Goal: Transaction & Acquisition: Purchase product/service

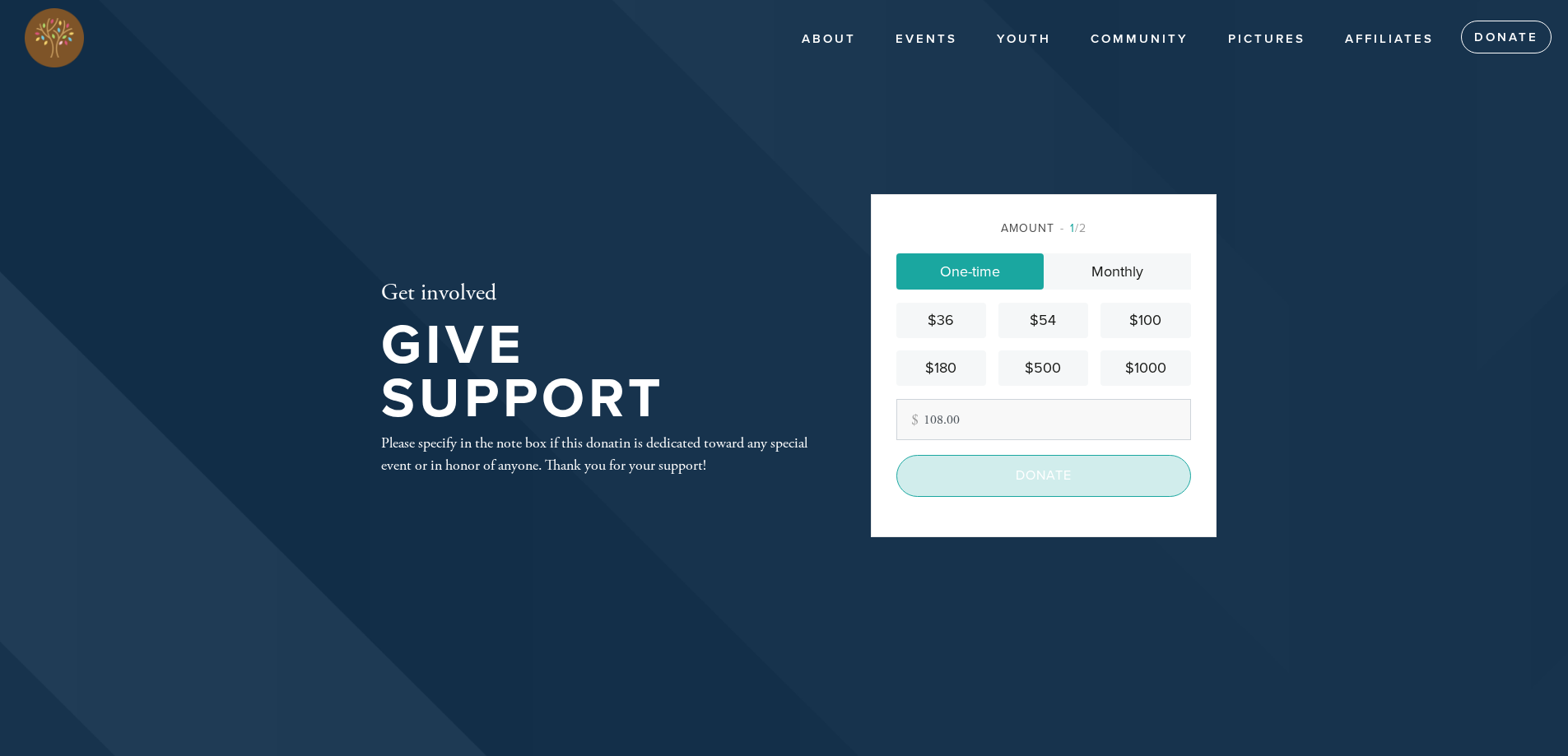
type input "108.00"
click at [1080, 471] on input "Donate" at bounding box center [1043, 476] width 295 height 41
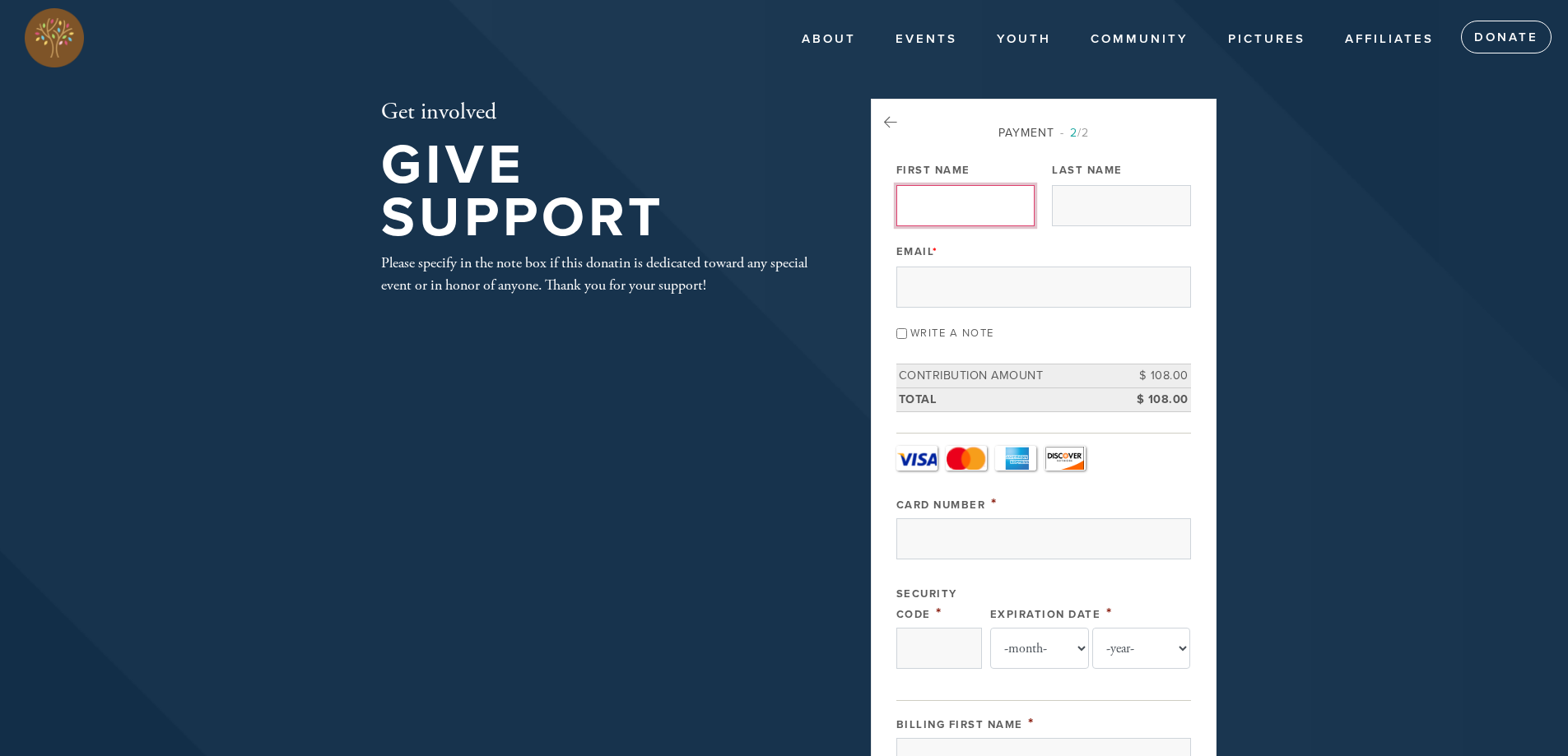
click at [962, 206] on input "First Name" at bounding box center [966, 205] width 138 height 41
type input "[PERSON_NAME]"
click at [1018, 281] on input "Email *" at bounding box center [1043, 287] width 295 height 41
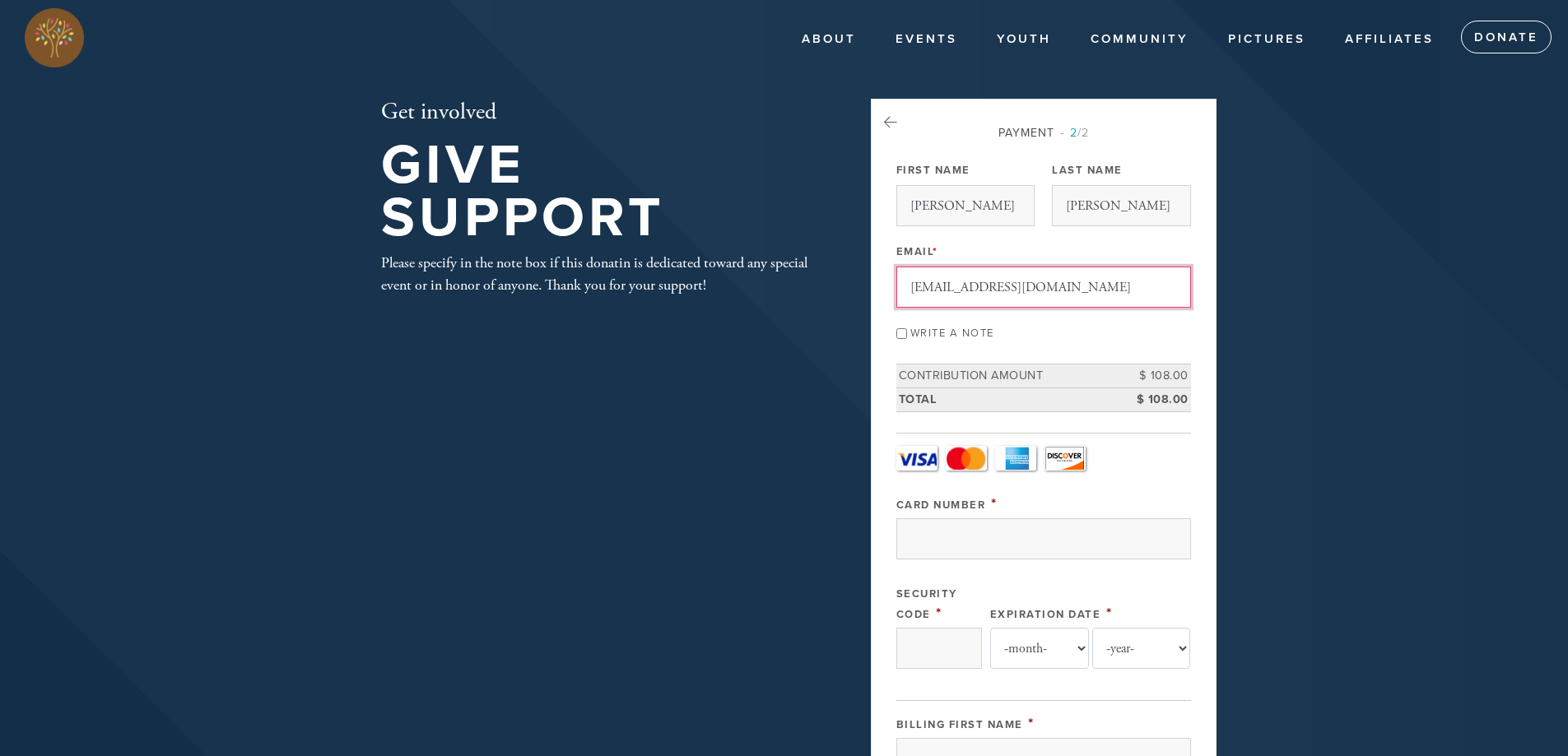
type input "[EMAIL_ADDRESS][DOMAIN_NAME]"
click at [904, 332] on input "Write a note" at bounding box center [901, 333] width 11 height 11
checkbox input "true"
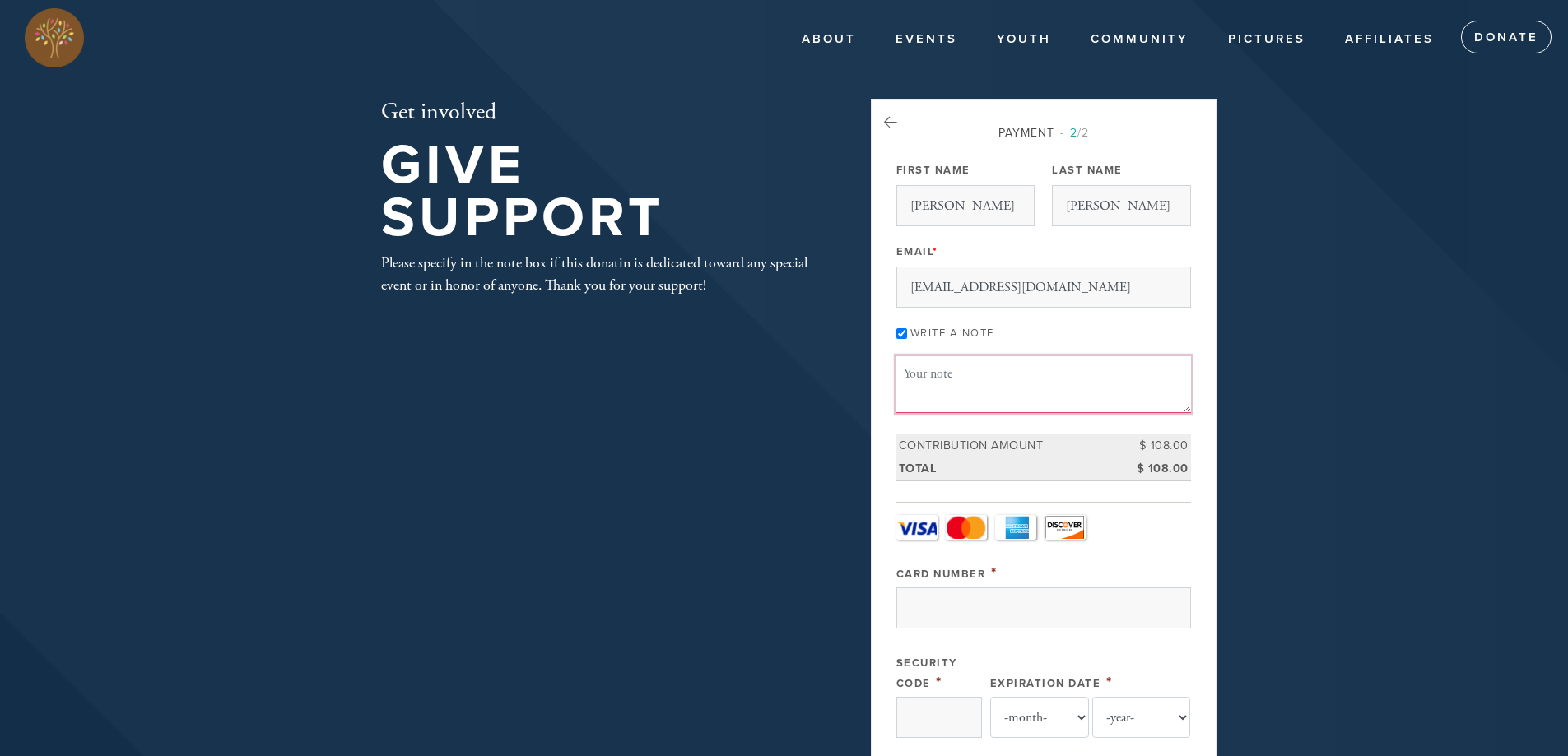
click at [914, 377] on textarea "Message or dedication" at bounding box center [1043, 384] width 295 height 56
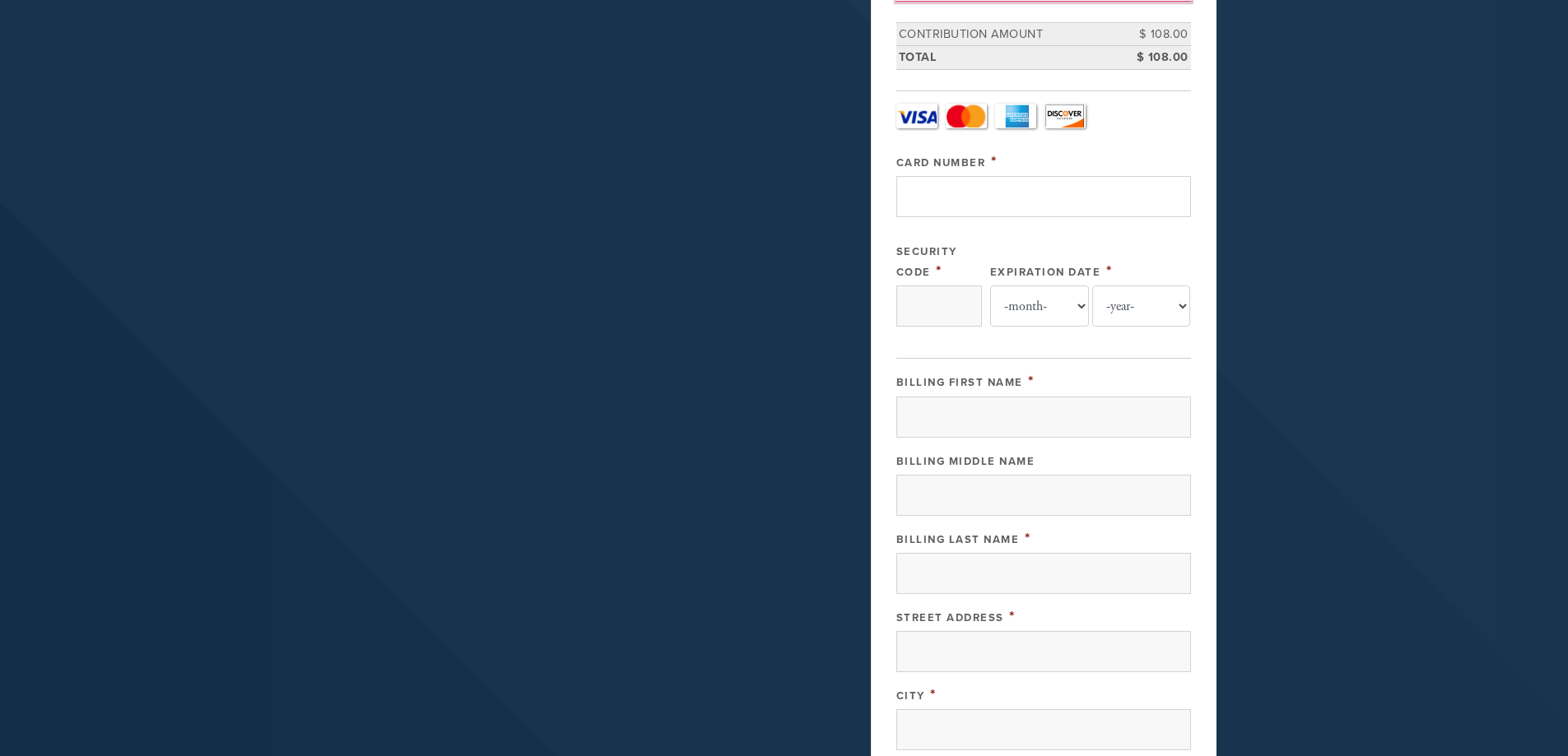
scroll to position [164, 0]
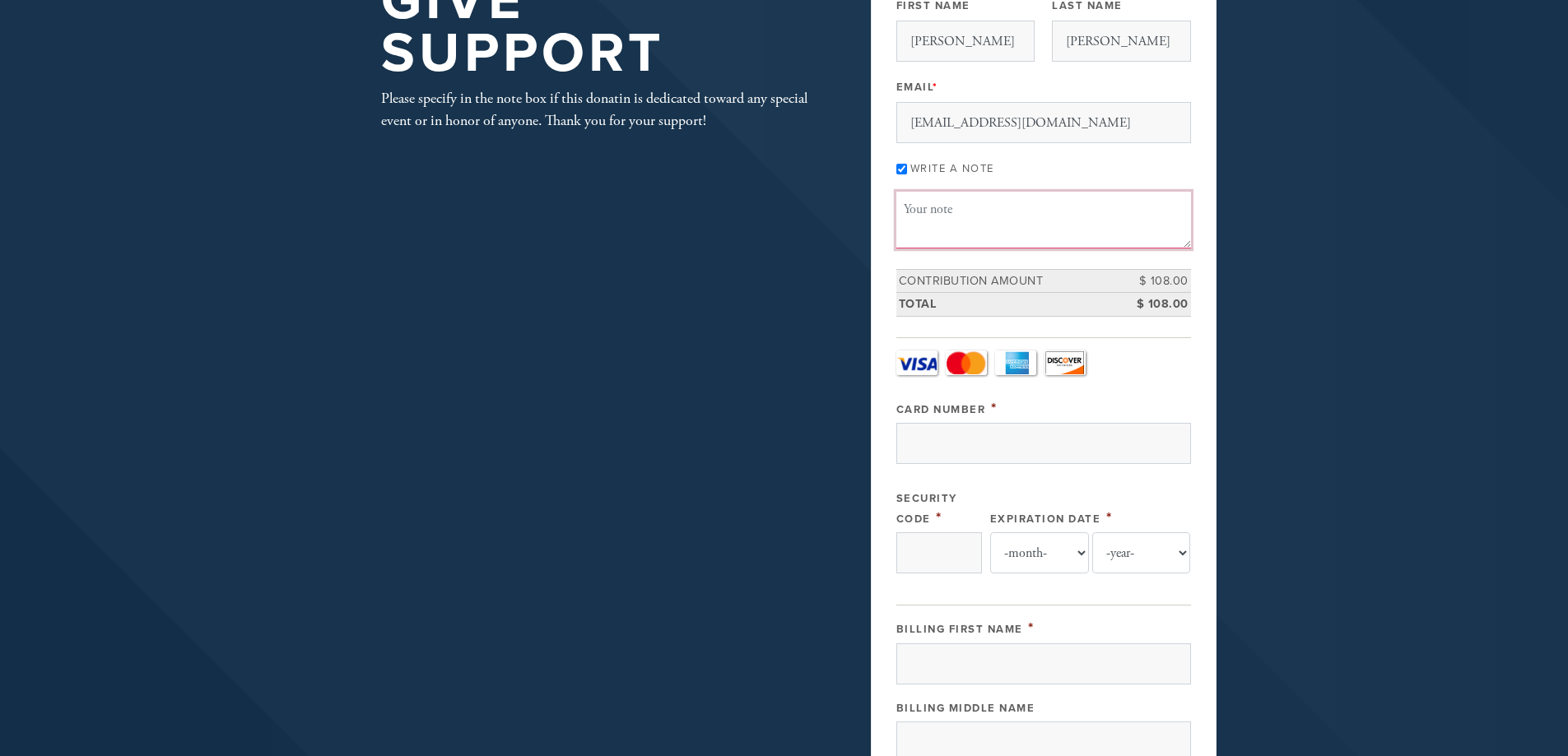
click at [960, 213] on textarea "Message or dedication" at bounding box center [1043, 220] width 295 height 56
click at [976, 207] on textarea "In Memory of [PERSON_NAME]. May his memory be for a blessing." at bounding box center [1043, 220] width 295 height 56
click at [1076, 236] on textarea "In Memory of my cousin, [PERSON_NAME]. May his memory be for a blessing." at bounding box center [1043, 220] width 295 height 56
type textarea "In Memory of my cousin, [PERSON_NAME]. May his memory be for a blessing."
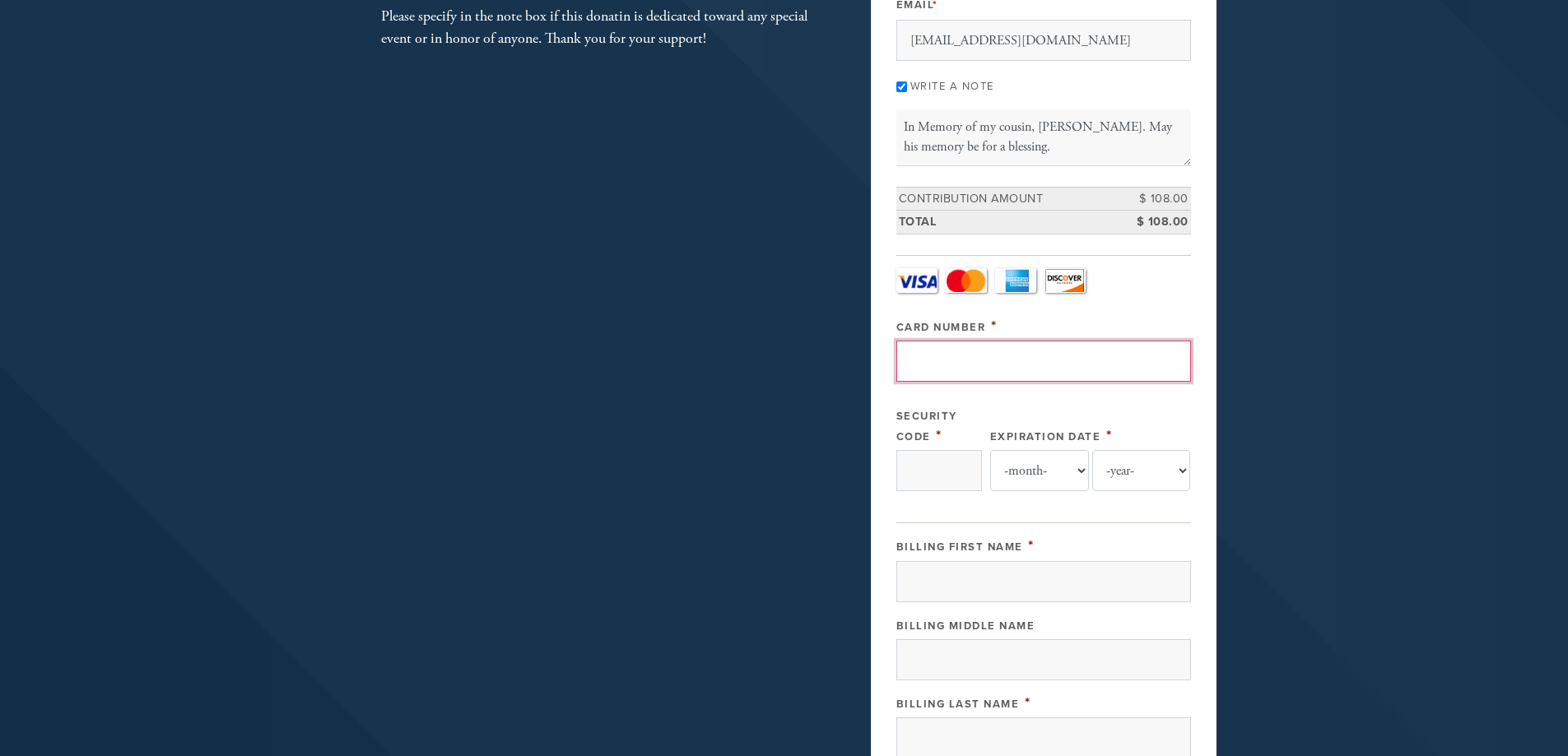
click at [1068, 363] on input "Card Number" at bounding box center [1043, 361] width 295 height 41
type input "[CREDIT_CARD_NUMBER]"
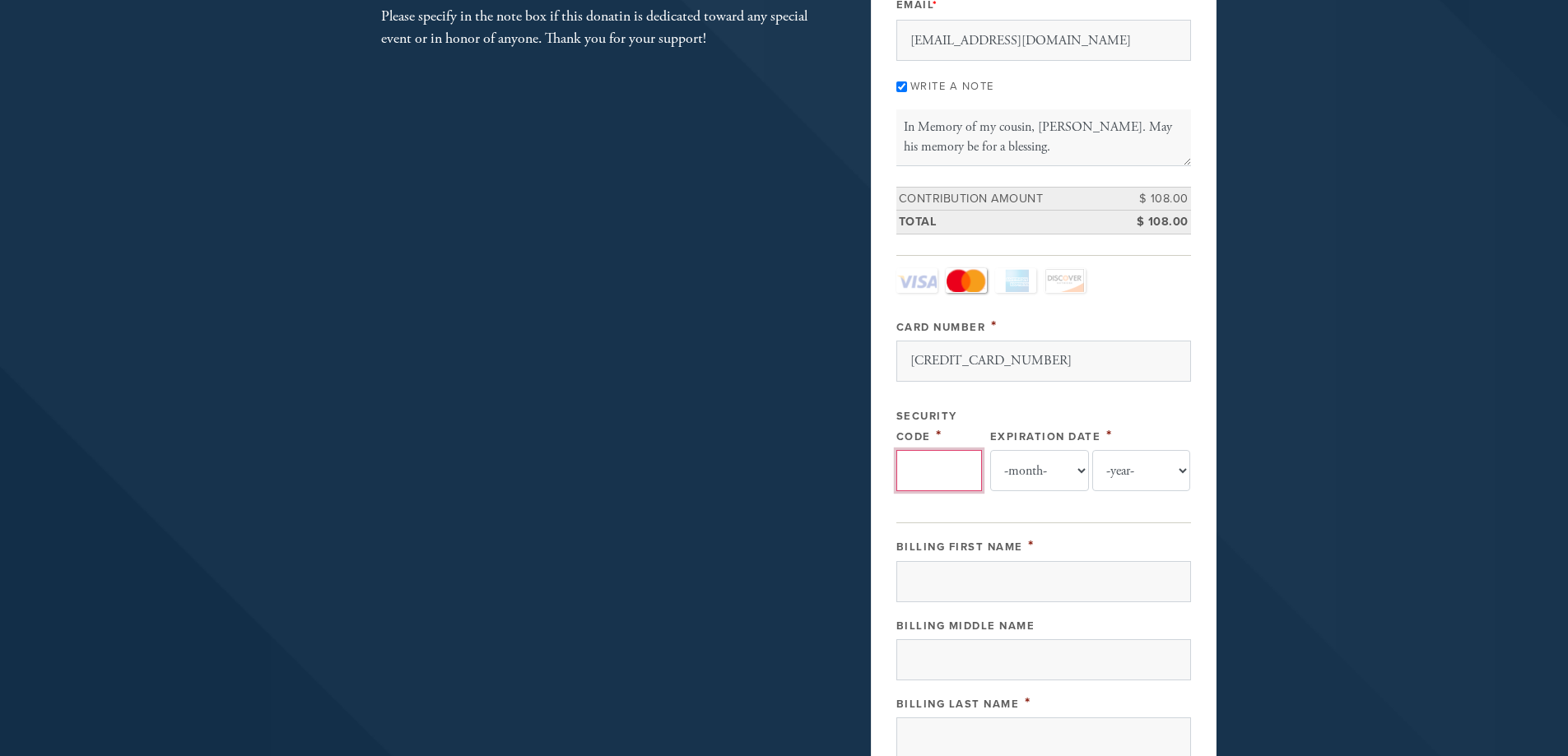
click at [930, 472] on input "Security Code" at bounding box center [939, 471] width 86 height 41
type input "971"
click at [1082, 478] on select "-month- Jan Feb Mar Apr May Jun [DATE] Aug Sep Oct Nov Dec" at bounding box center [1039, 471] width 98 height 41
select select "11"
click at [990, 450] on select "-month- Jan Feb Mar Apr May Jun [DATE] Aug Sep Oct Nov Dec" at bounding box center [1039, 471] width 98 height 41
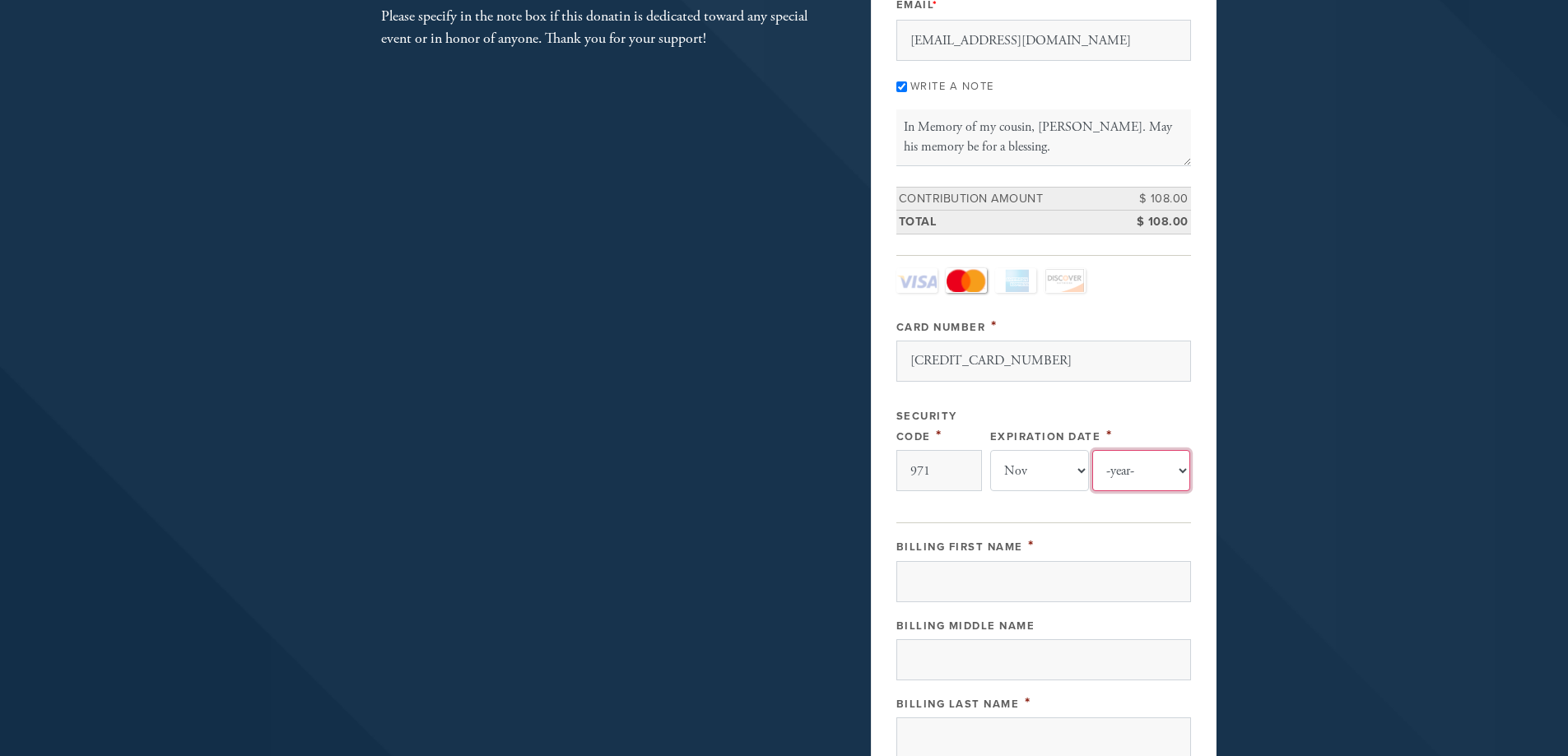
click at [1176, 472] on select "-year- 2025 2026 2027 2028 2029 2030 2031 2032 2033 2034 2035" at bounding box center [1141, 471] width 98 height 41
select select "2027"
click at [1092, 450] on select "-year- 2025 2026 2027 2028 2029 2030 2031 2032 2033 2034 2035" at bounding box center [1141, 471] width 98 height 41
click at [954, 585] on input "Billing First Name" at bounding box center [1043, 582] width 295 height 41
type input "[PERSON_NAME]"
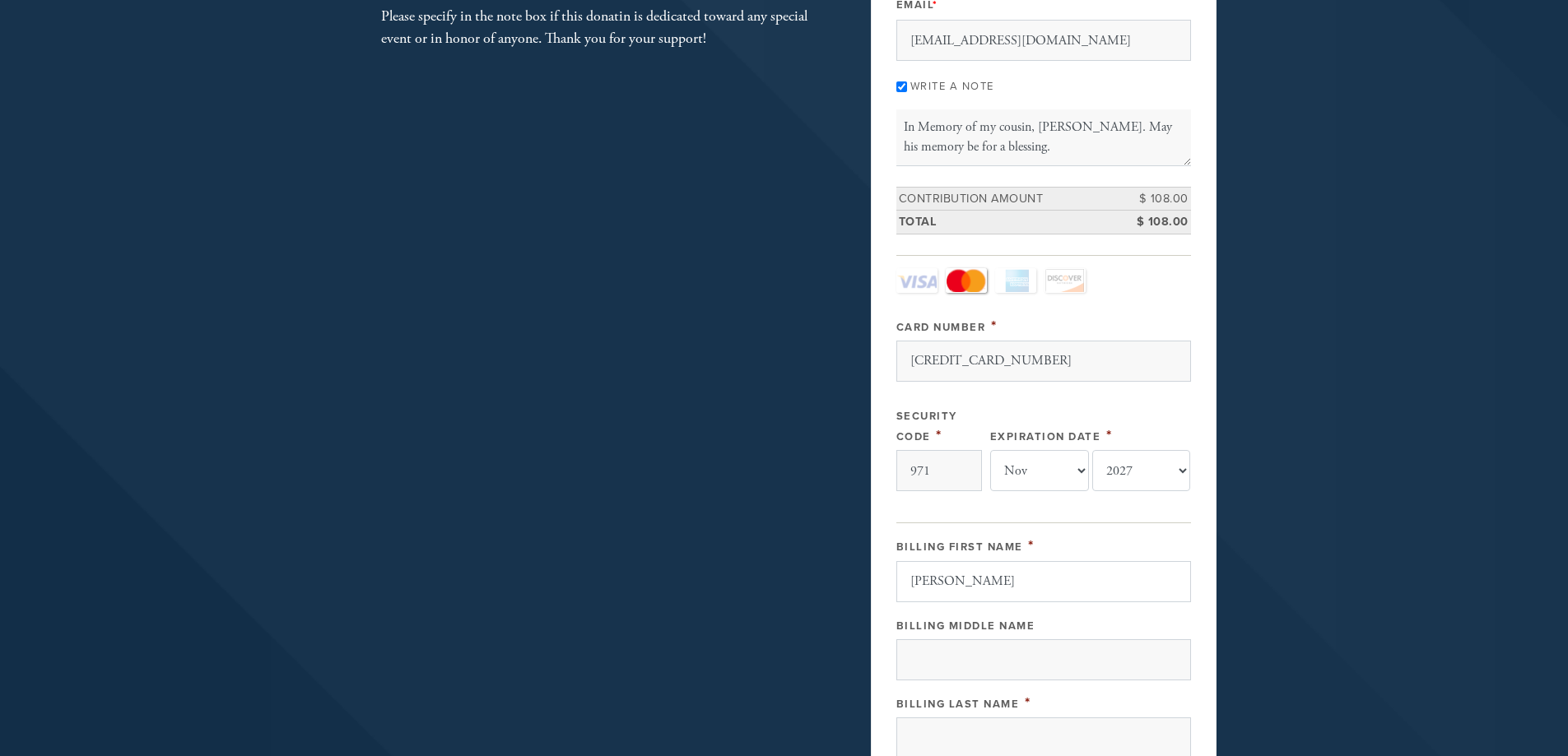
type input "[STREET_ADDRESS][PERSON_NAME]"
type input "[US_STATE][GEOGRAPHIC_DATA]"
type input "73162"
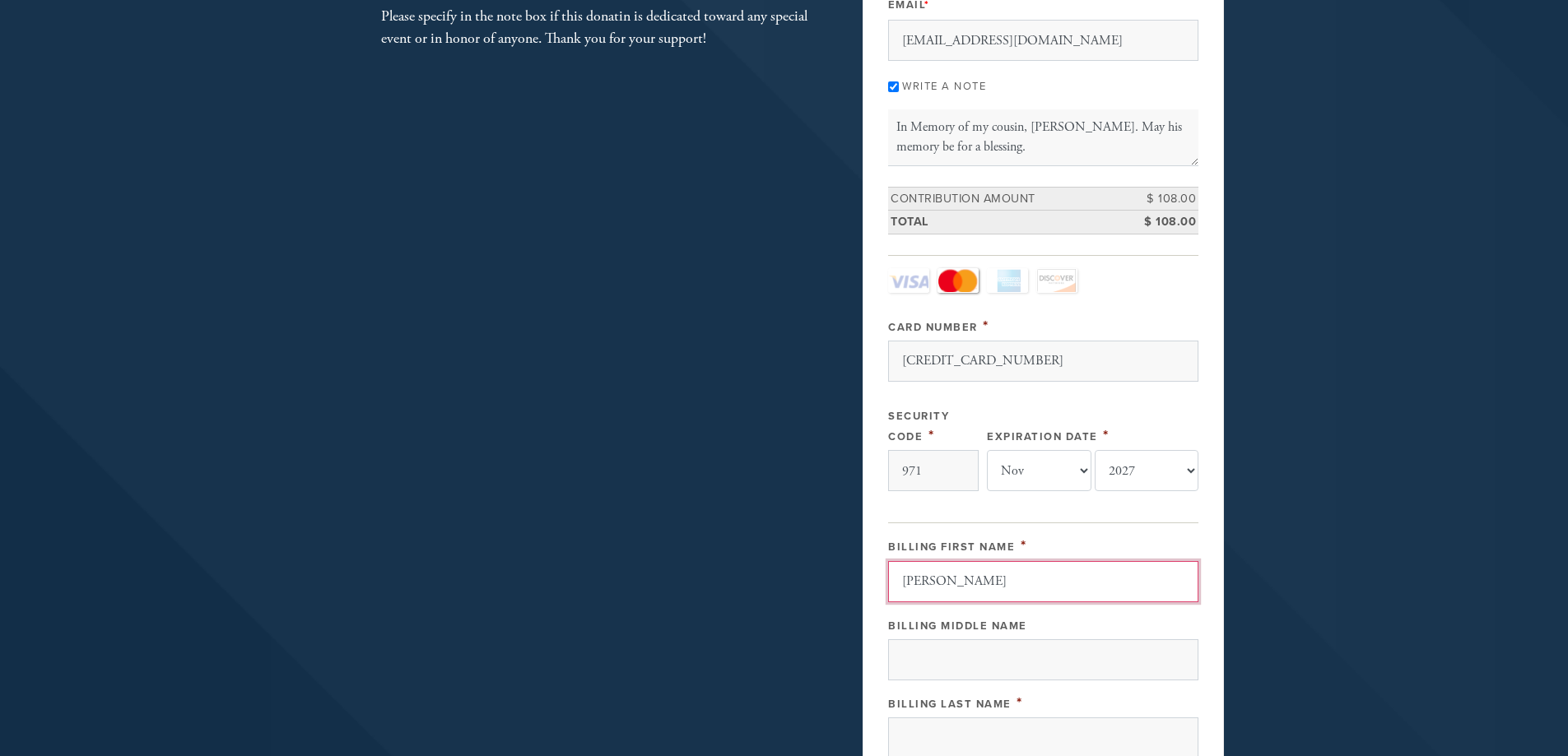
scroll to position [803, 0]
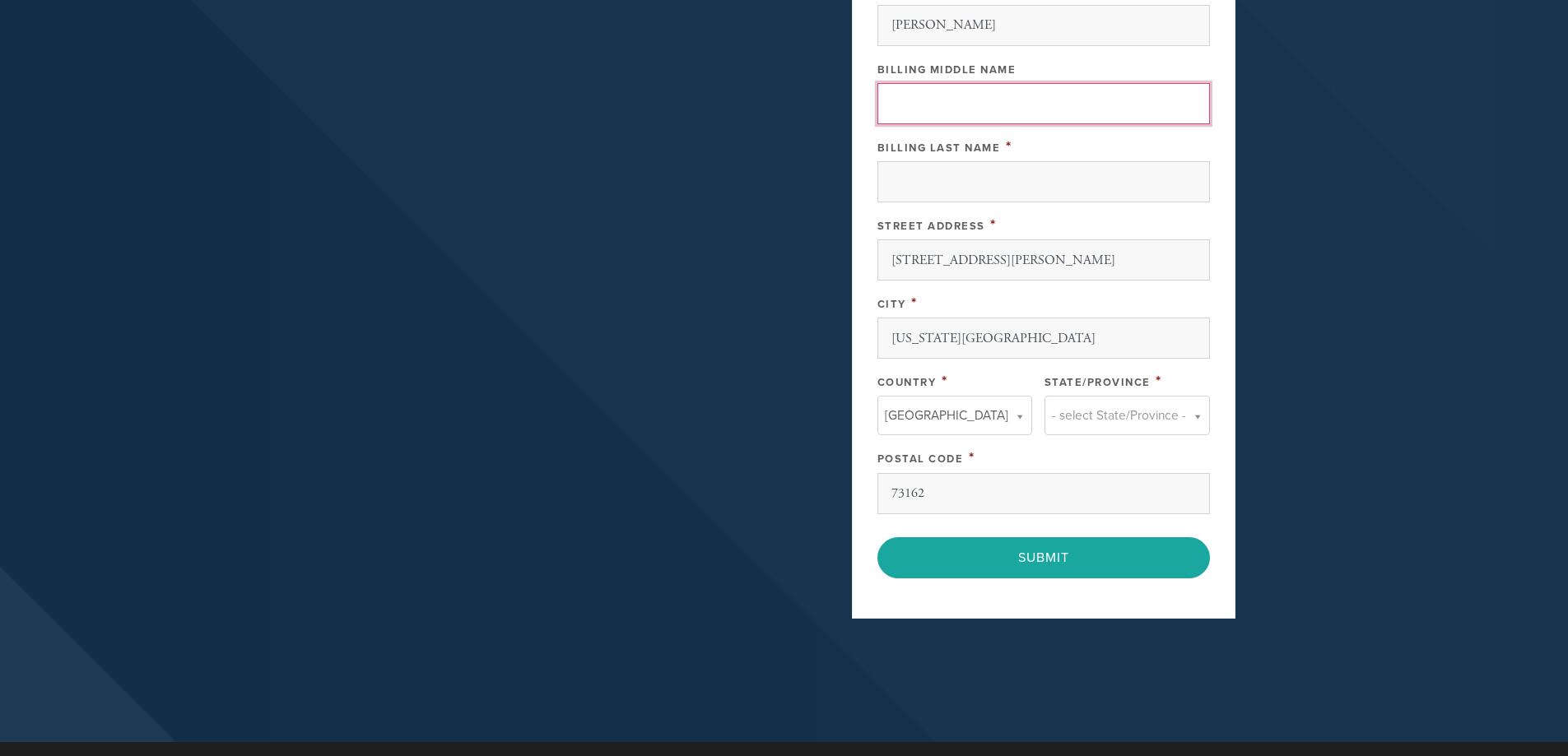
click at [951, 110] on input "Billing Middle Name" at bounding box center [1044, 103] width 333 height 41
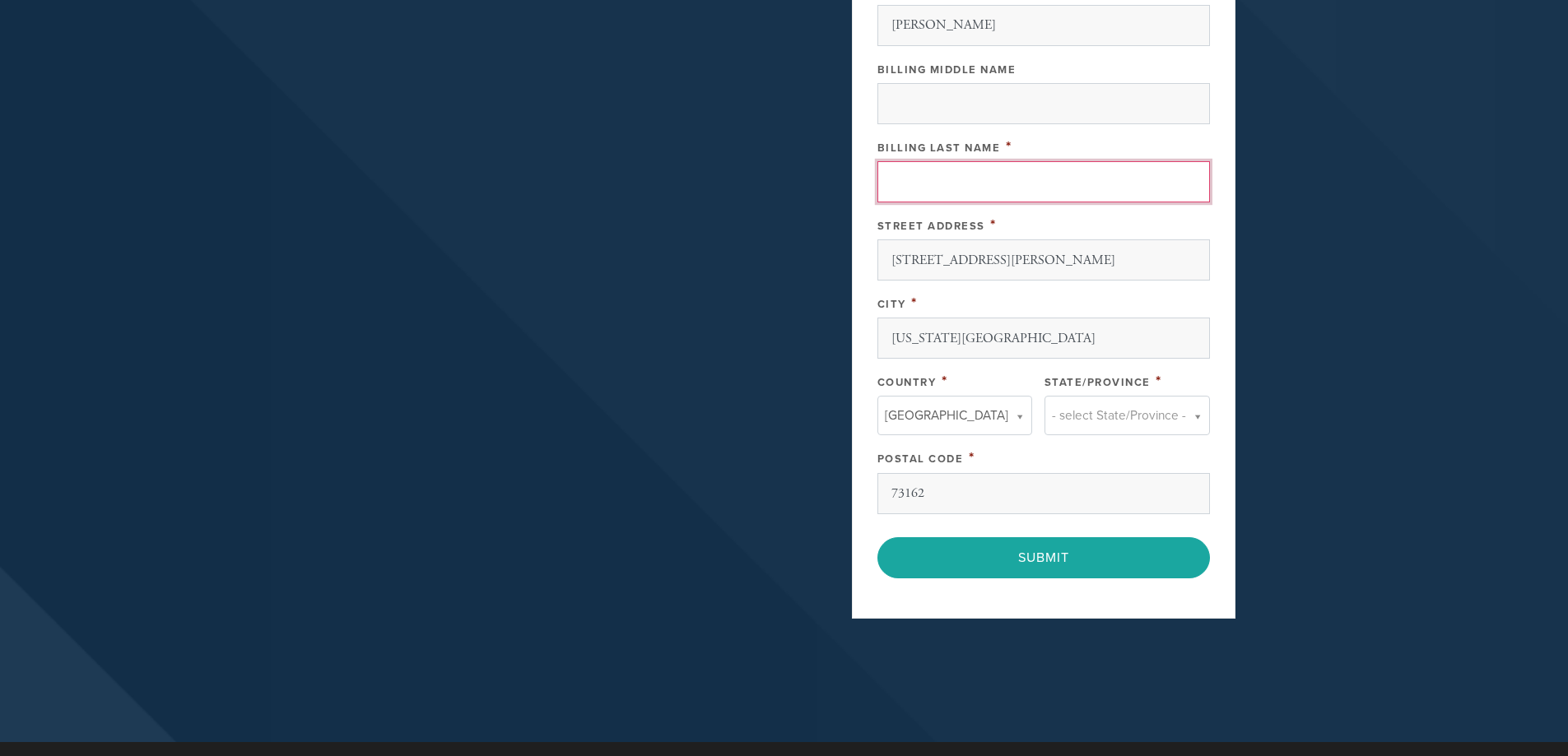
click at [947, 168] on input "Billing Last Name" at bounding box center [1044, 182] width 333 height 41
type input "[PERSON_NAME]"
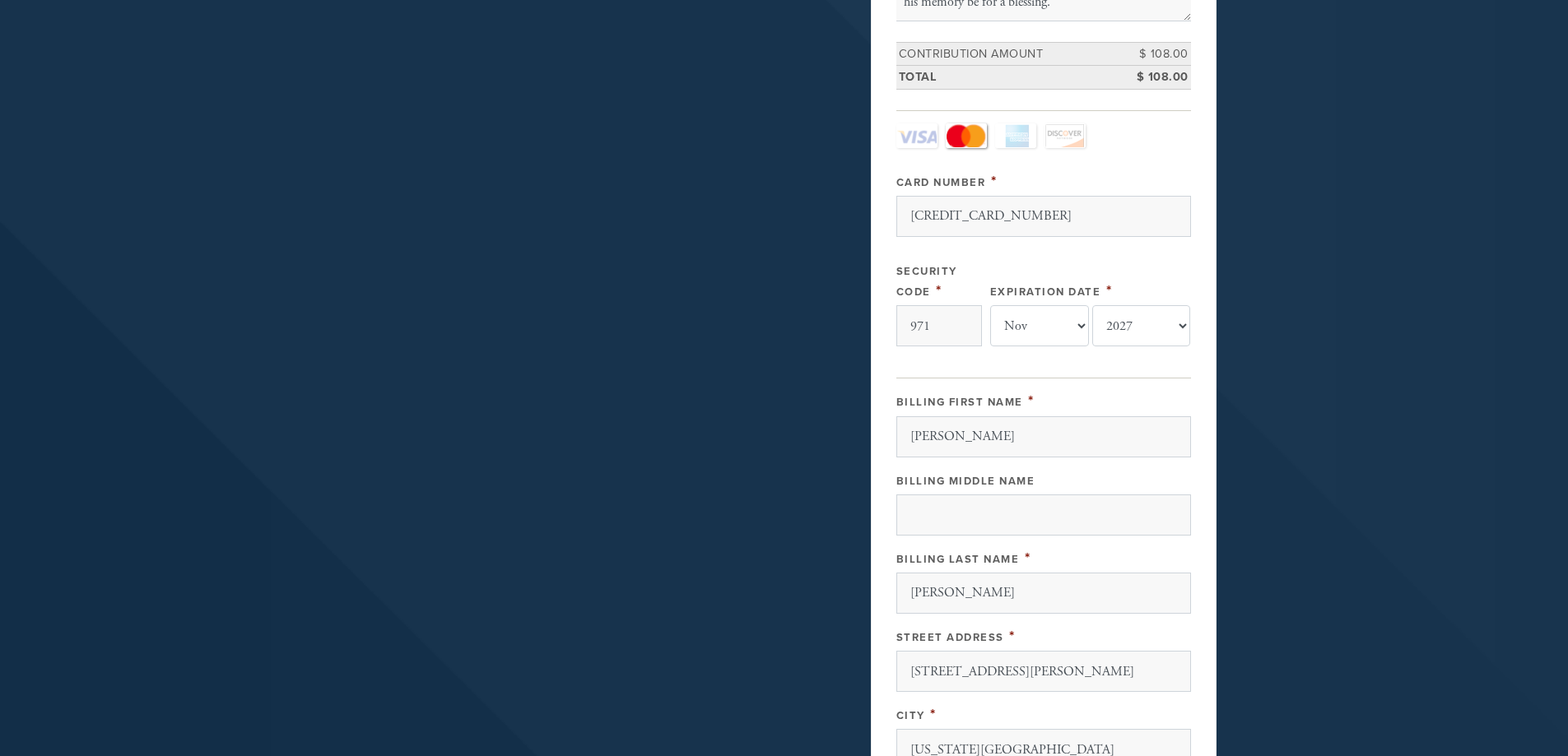
scroll to position [309, 0]
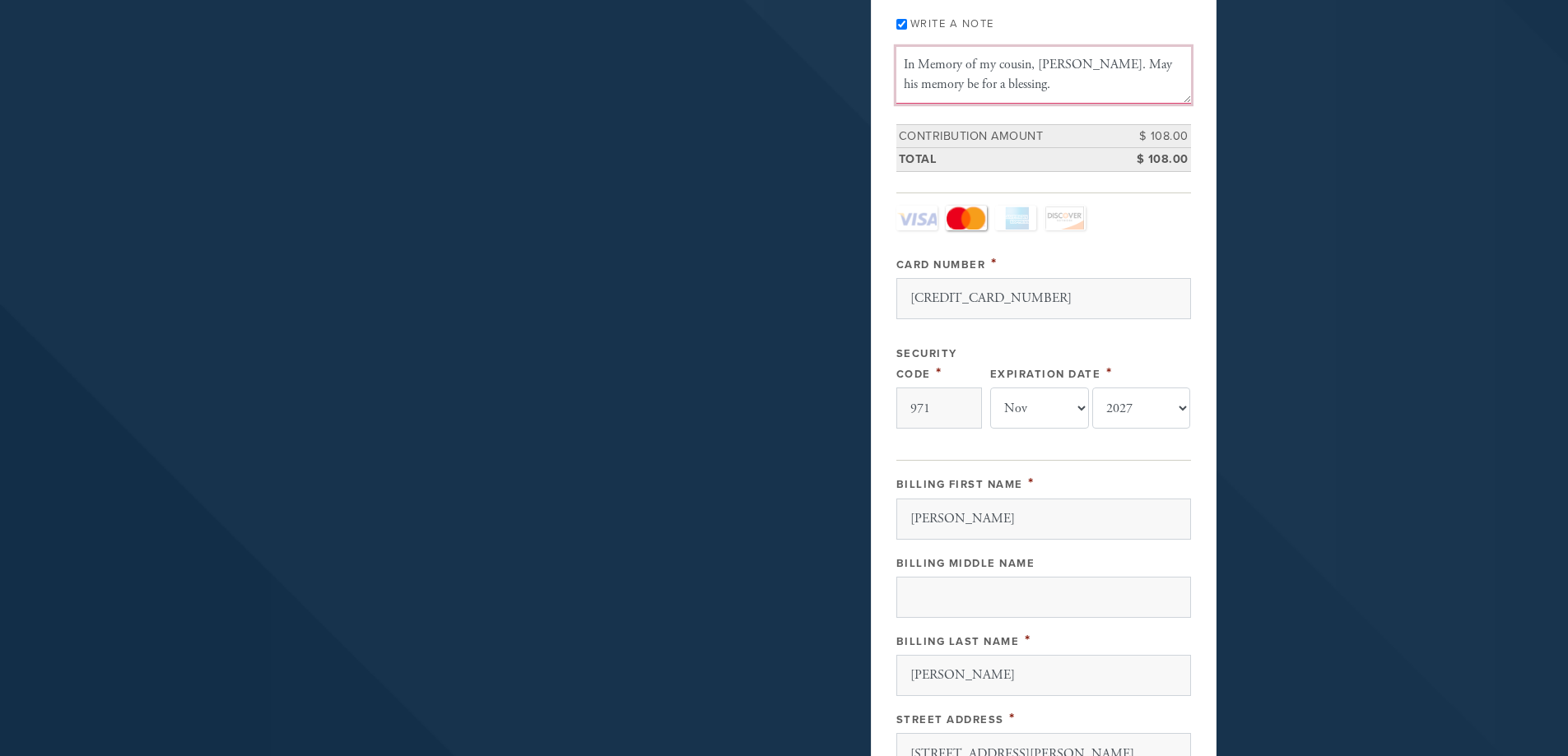
click at [997, 71] on textarea "In Memory of my cousin, [PERSON_NAME]. May his memory be for a blessing." at bounding box center [1043, 75] width 295 height 56
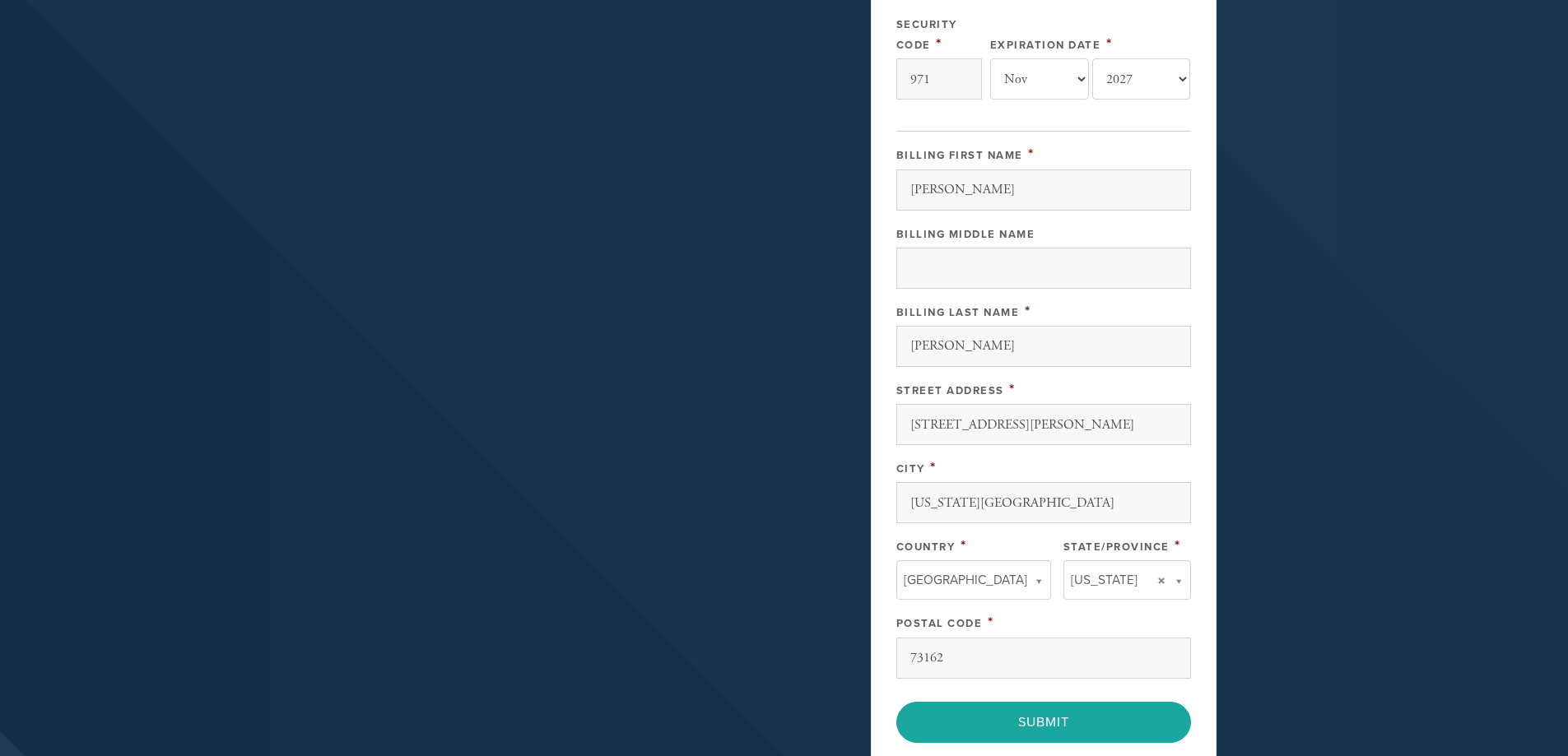
scroll to position [885, 0]
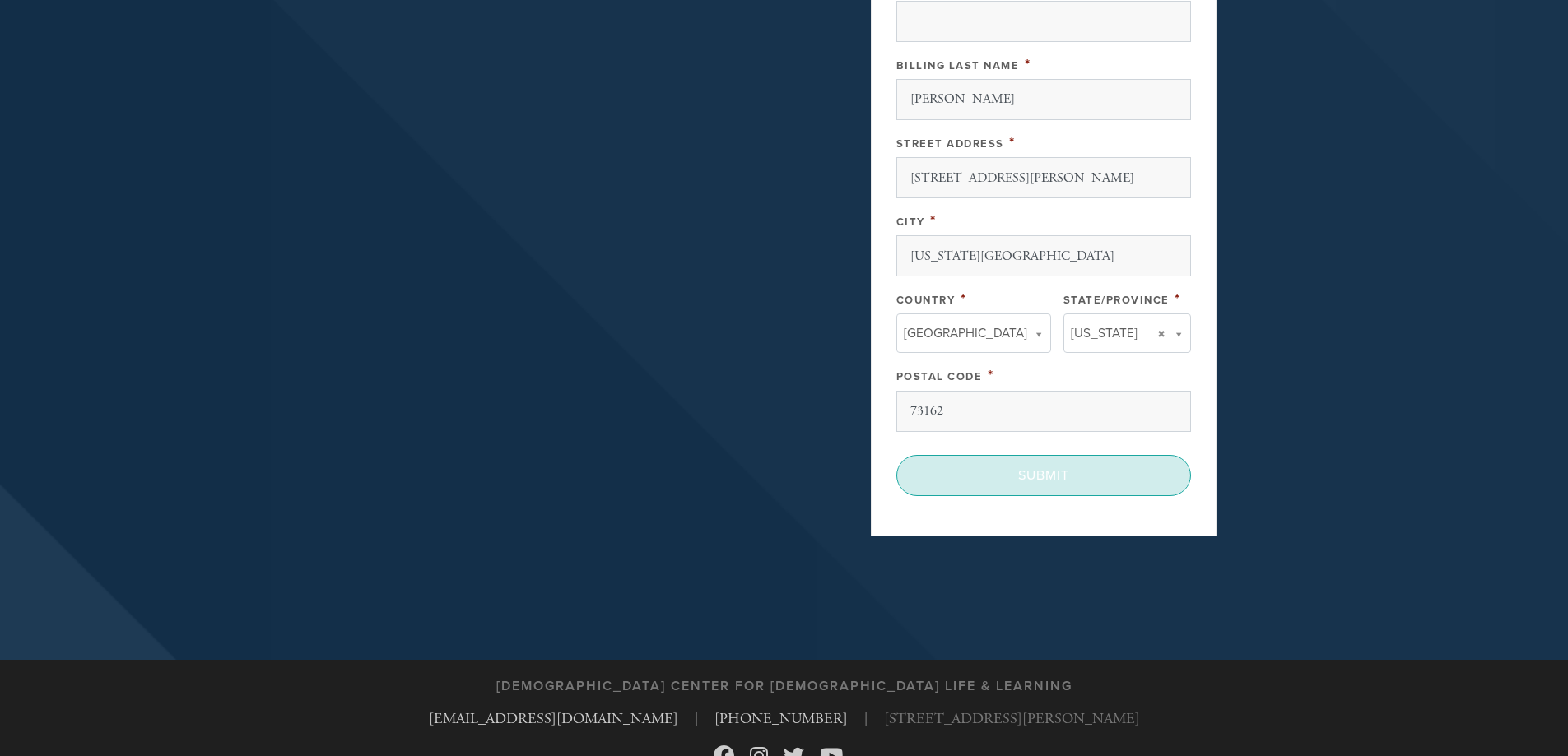
type textarea "In Memory of my dear cousin, [PERSON_NAME]. May his memory be for a blessing."
click at [1018, 489] on input "Submit" at bounding box center [1043, 476] width 295 height 41
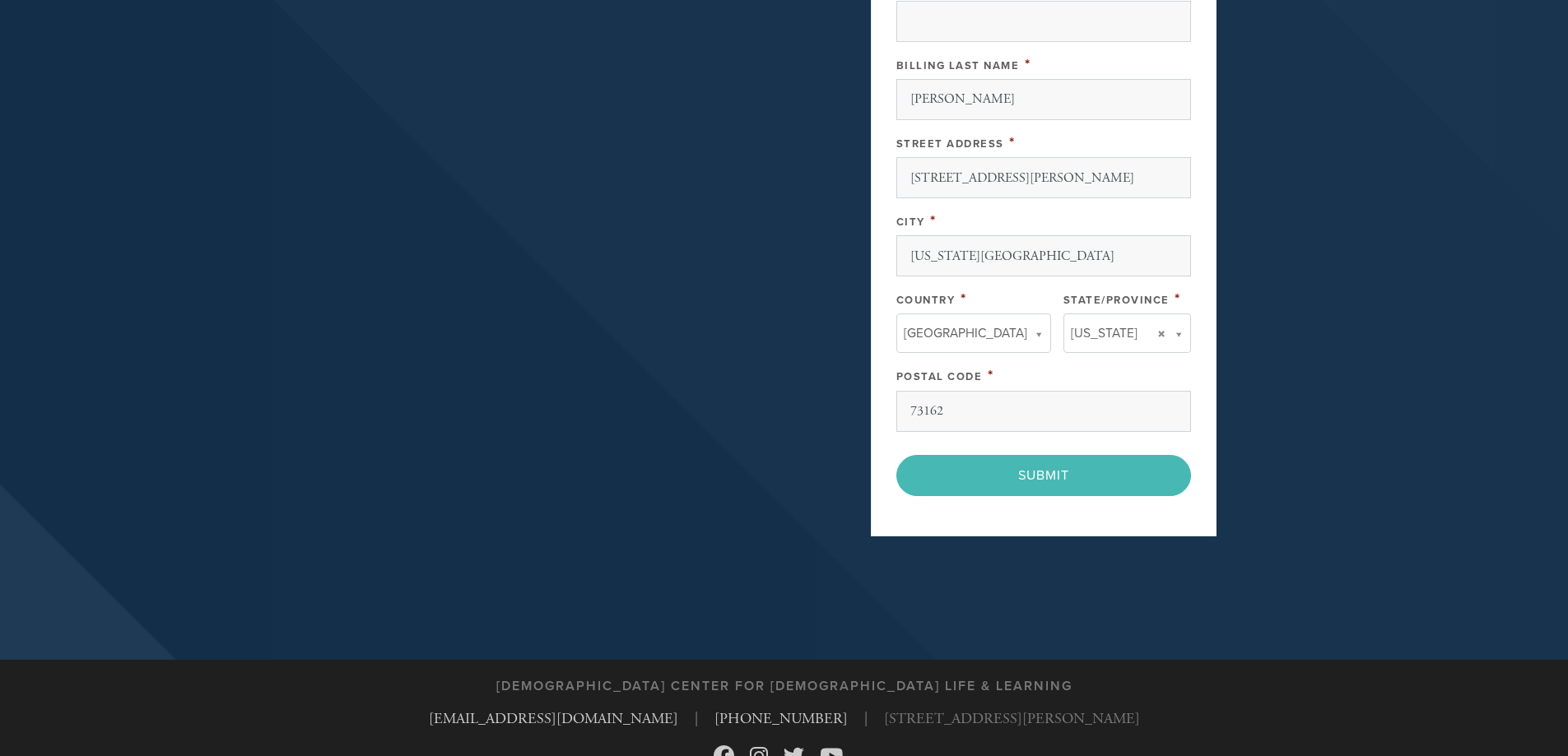
scroll to position [721, 0]
